Goal: Navigation & Orientation: Find specific page/section

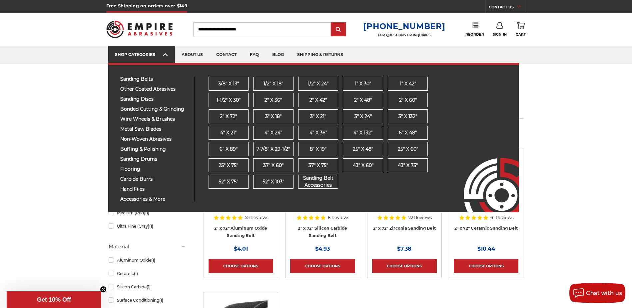
click at [167, 57] on icon at bounding box center [165, 54] width 5 height 7
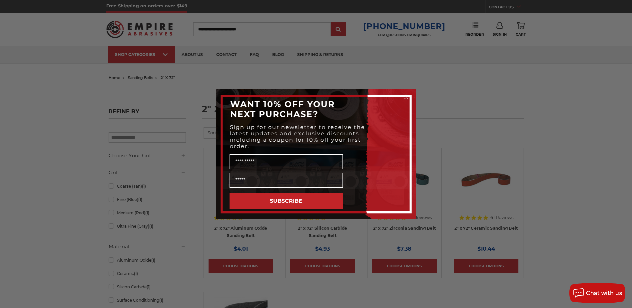
click at [405, 95] on circle "Close dialog" at bounding box center [406, 97] width 6 height 6
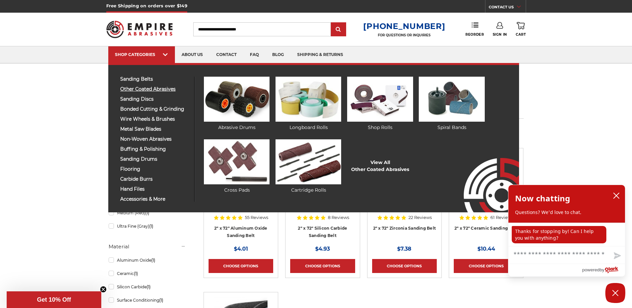
click at [158, 87] on span "other coated abrasives" at bounding box center [154, 89] width 69 height 5
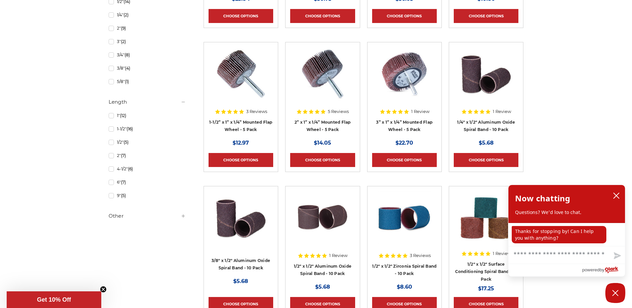
scroll to position [633, 0]
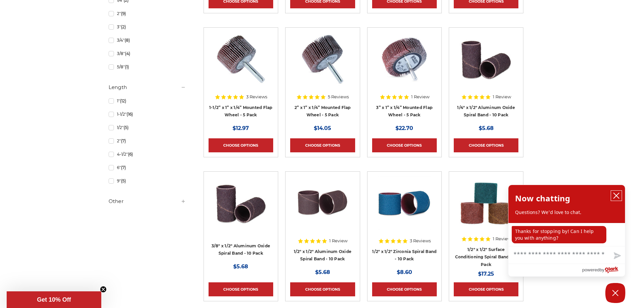
click at [618, 193] on icon "close chatbox" at bounding box center [616, 195] width 7 height 7
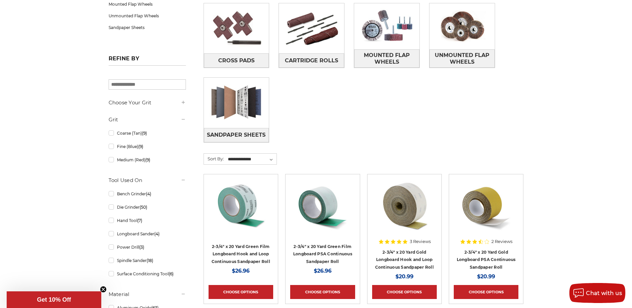
scroll to position [0, 0]
